Goal: Information Seeking & Learning: Learn about a topic

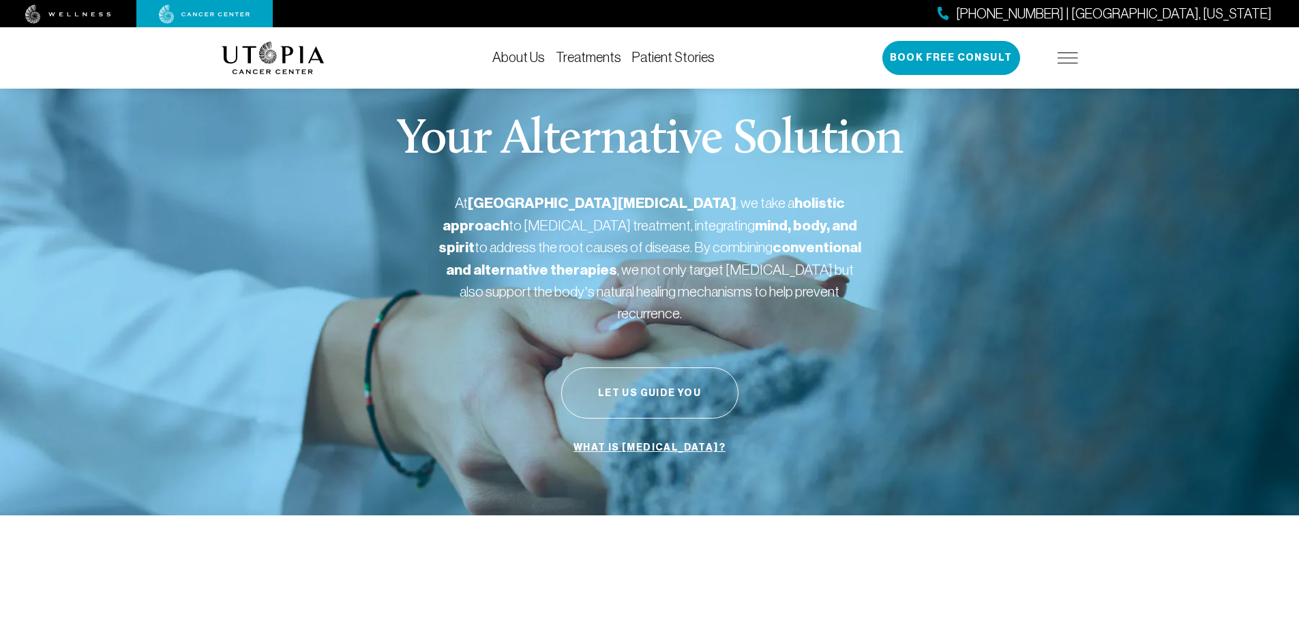
click at [660, 55] on link "Patient Stories" at bounding box center [673, 57] width 82 height 15
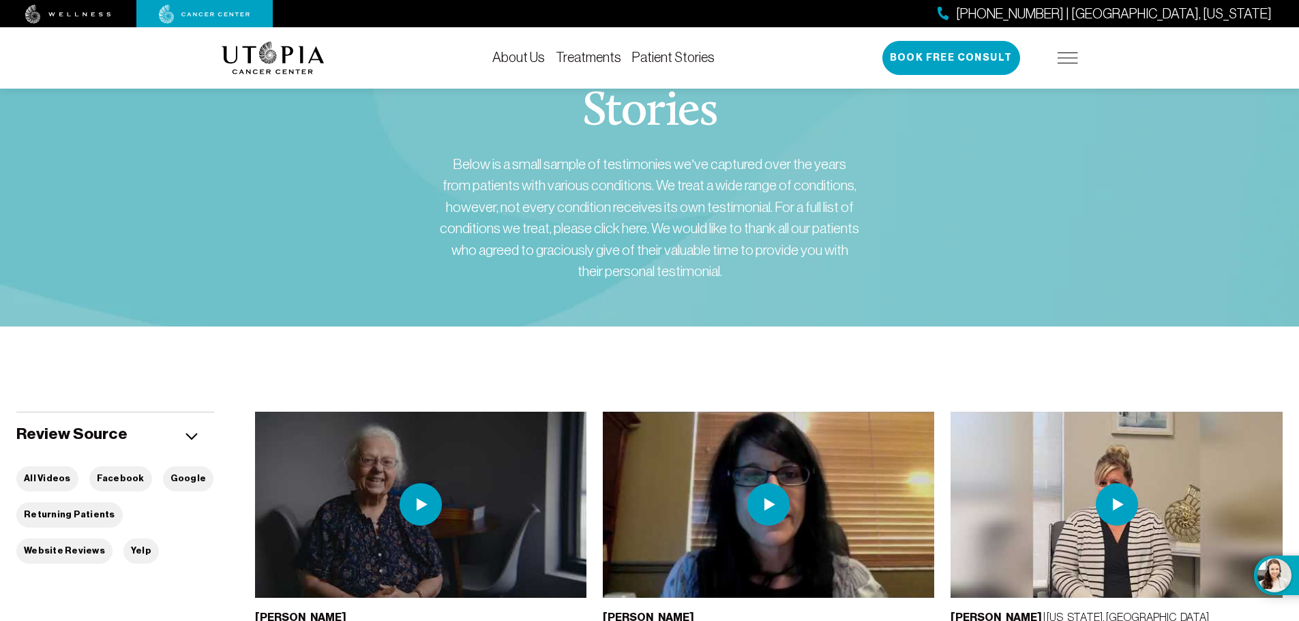
scroll to position [68, 0]
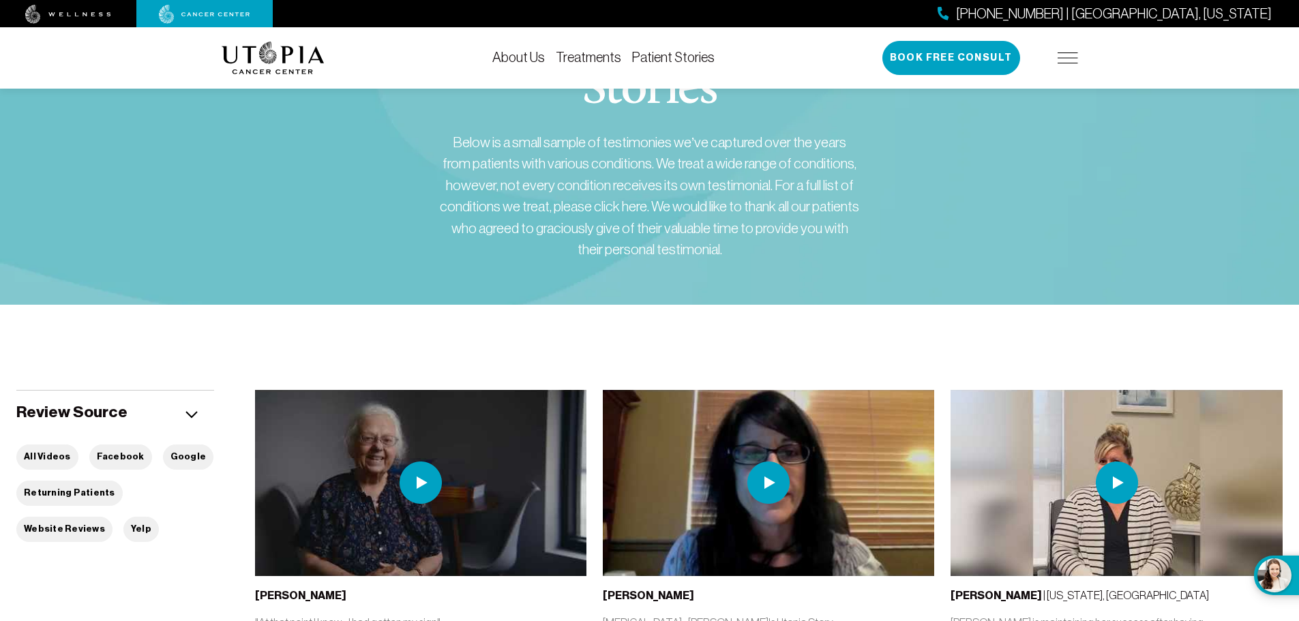
click at [597, 55] on link "Treatments" at bounding box center [588, 57] width 65 height 15
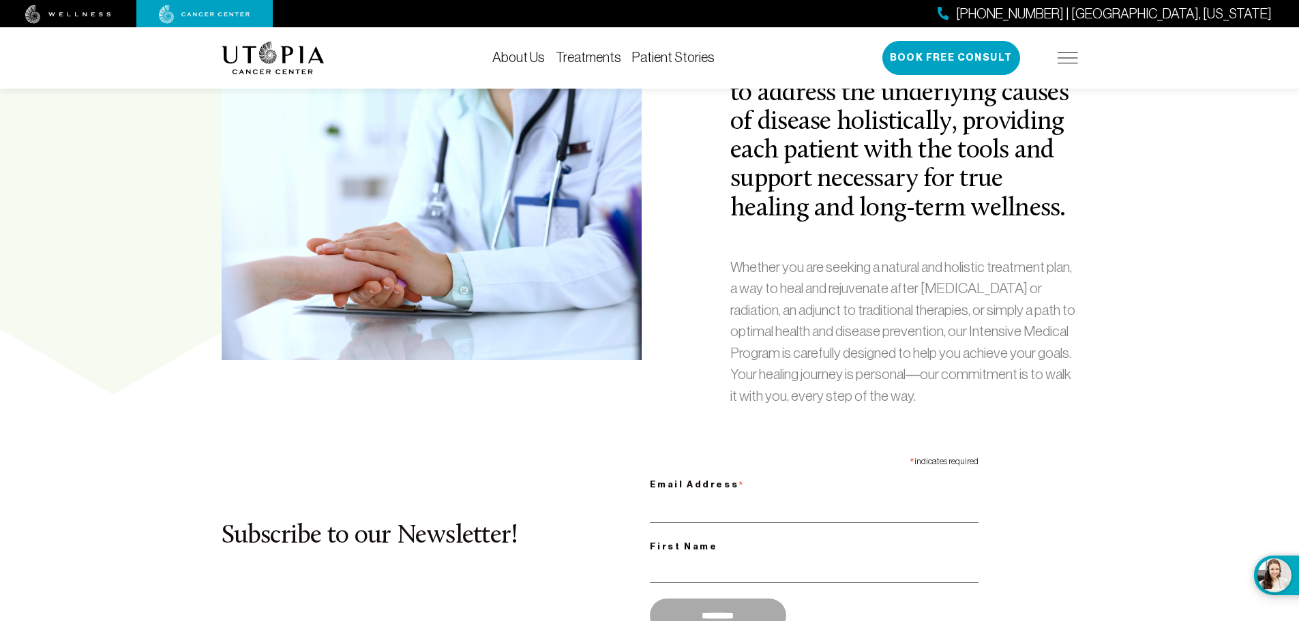
scroll to position [614, 0]
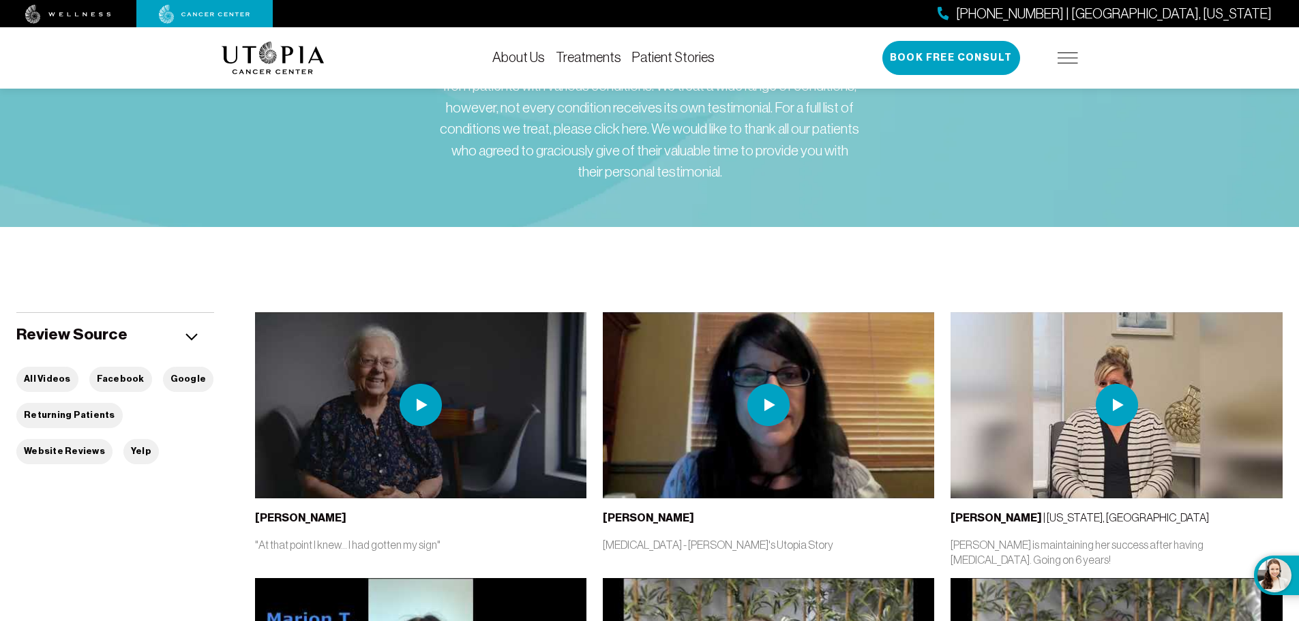
scroll to position [68, 0]
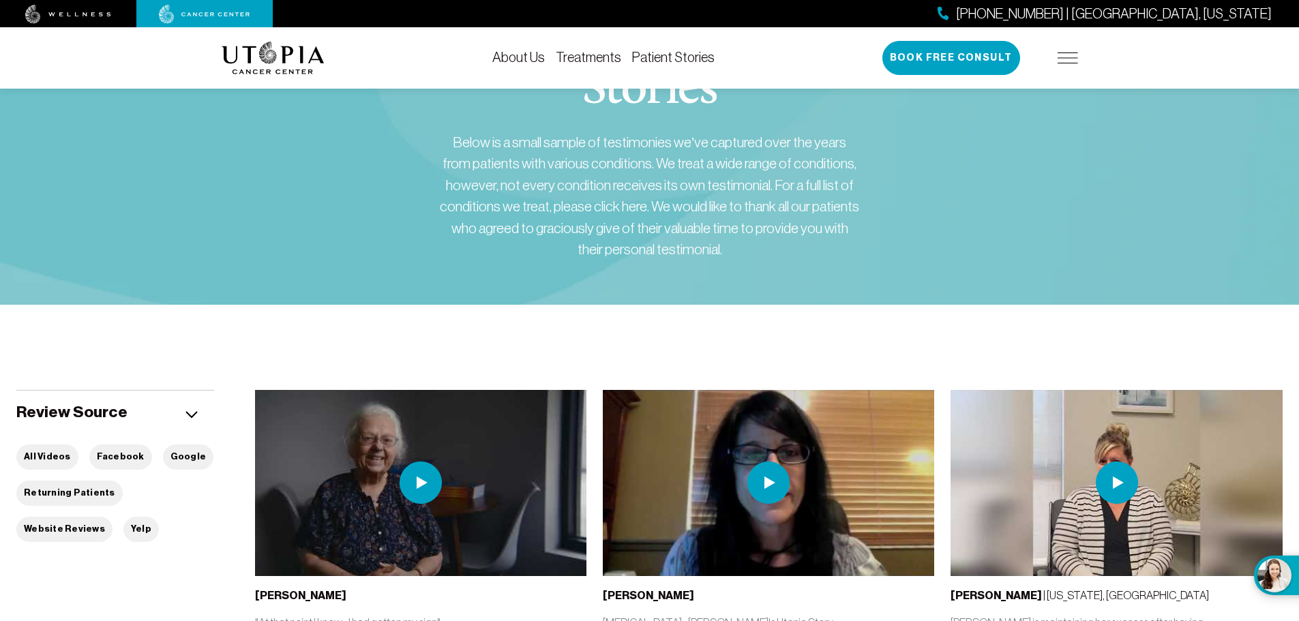
click at [657, 61] on link "Patient Stories" at bounding box center [673, 57] width 82 height 15
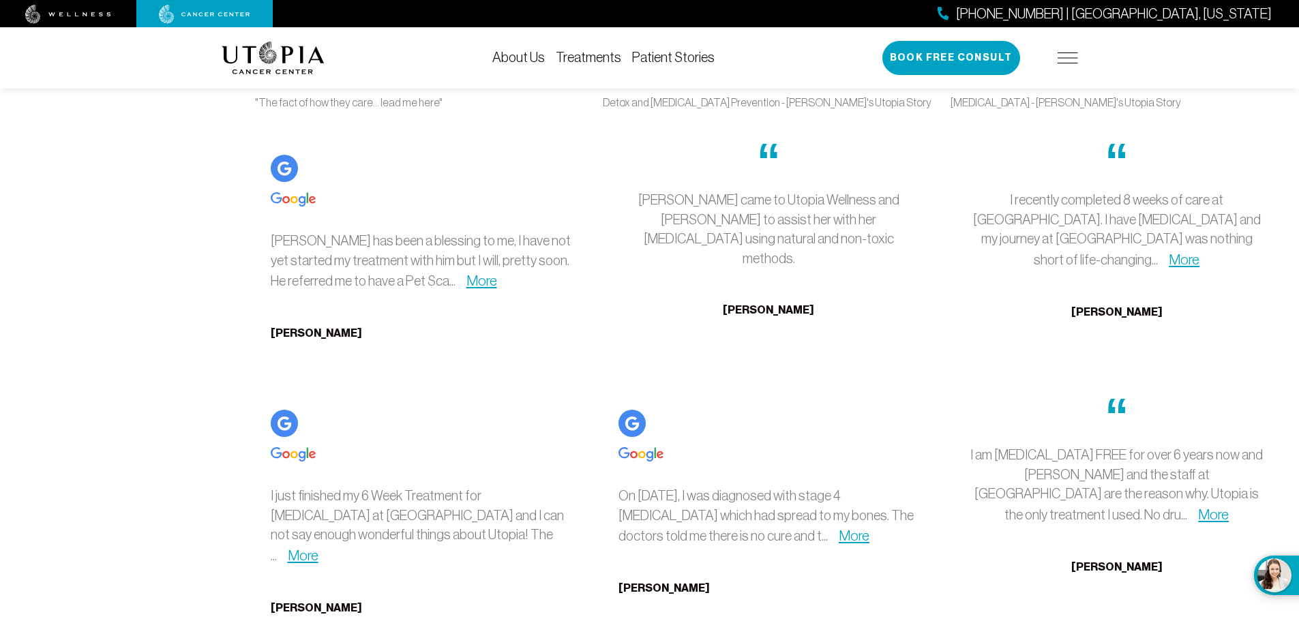
scroll to position [3954, 0]
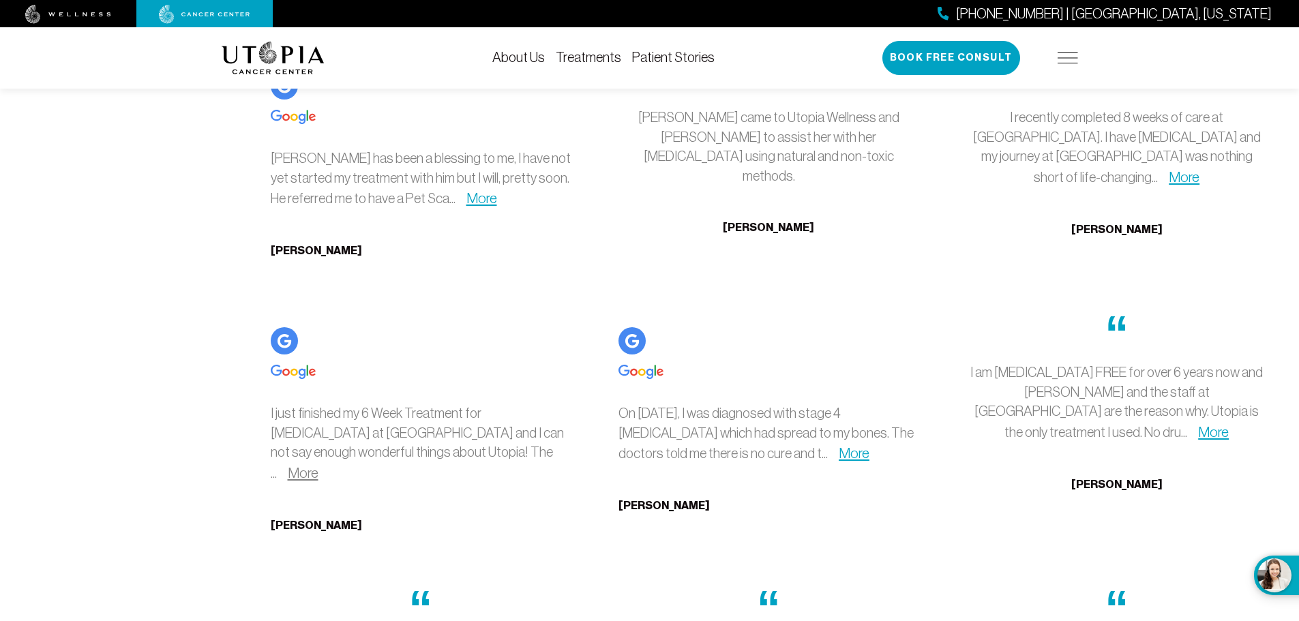
click at [318, 465] on link "More" at bounding box center [303, 473] width 31 height 16
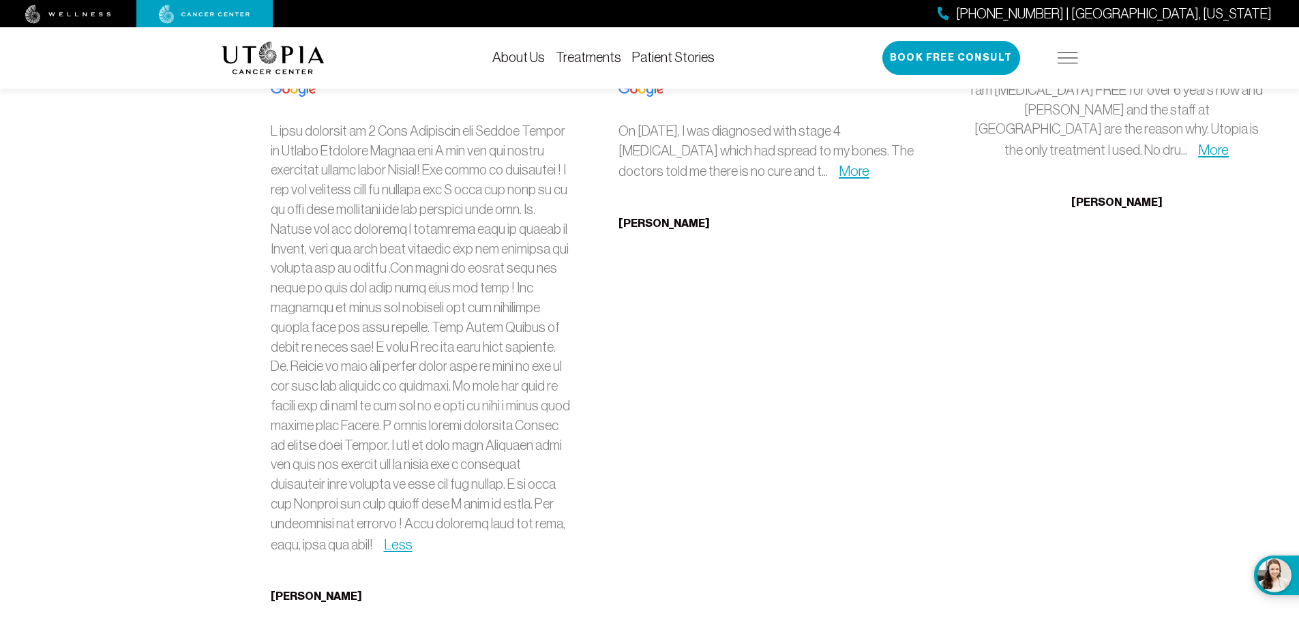
scroll to position [4022, 0]
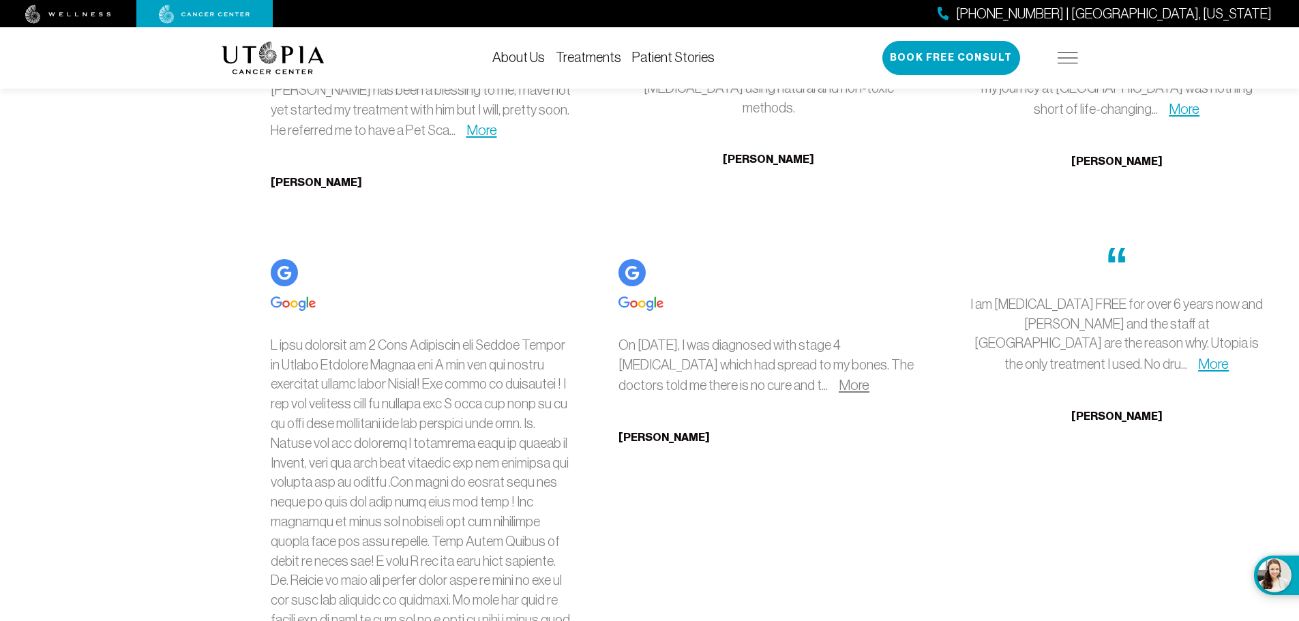
click at [847, 385] on link "More" at bounding box center [854, 385] width 31 height 16
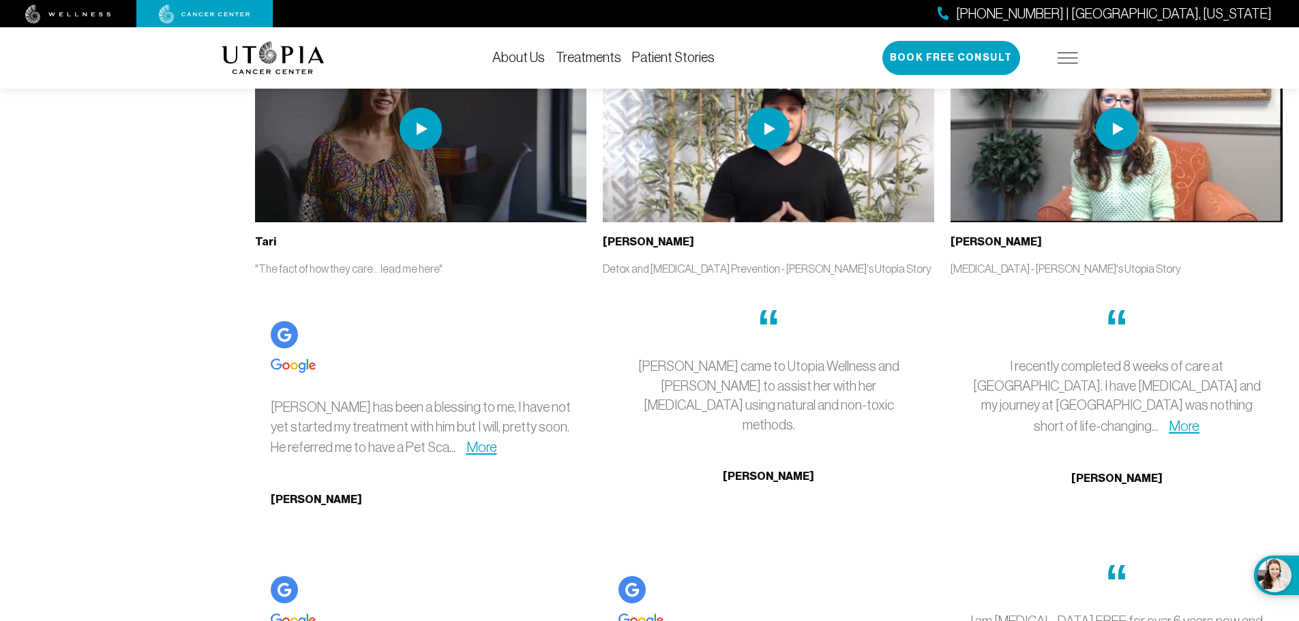
scroll to position [3682, 0]
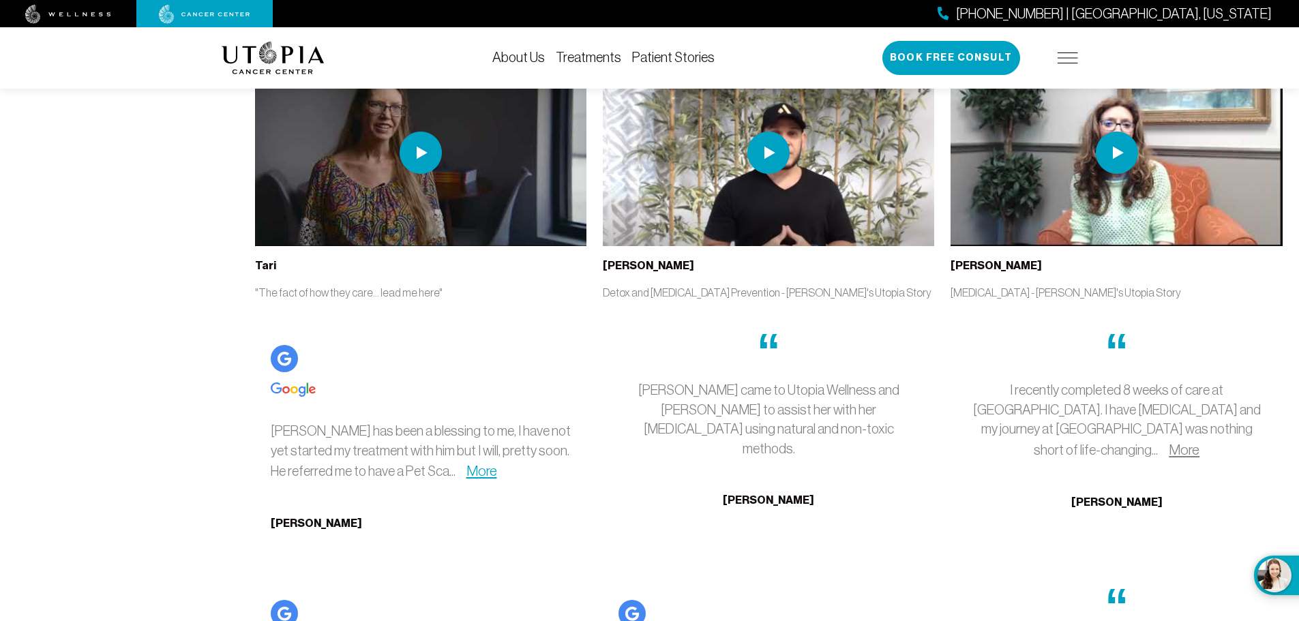
click at [1199, 442] on link "More" at bounding box center [1184, 450] width 31 height 16
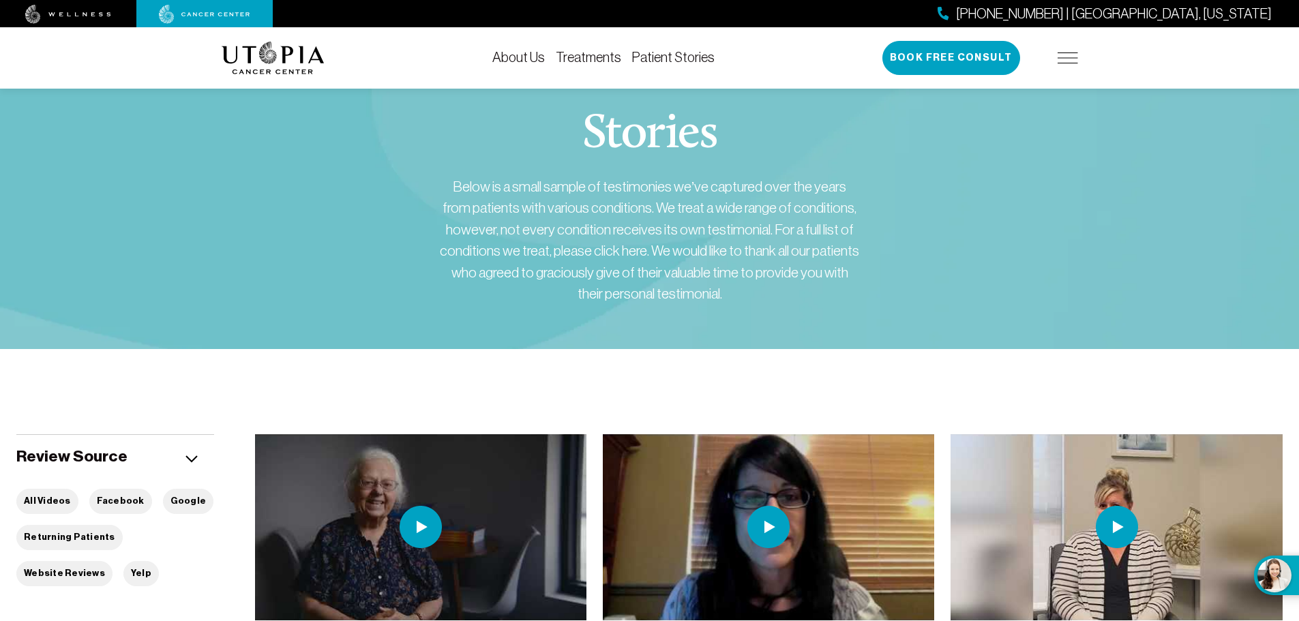
scroll to position [0, 0]
